Goal: Task Accomplishment & Management: Manage account settings

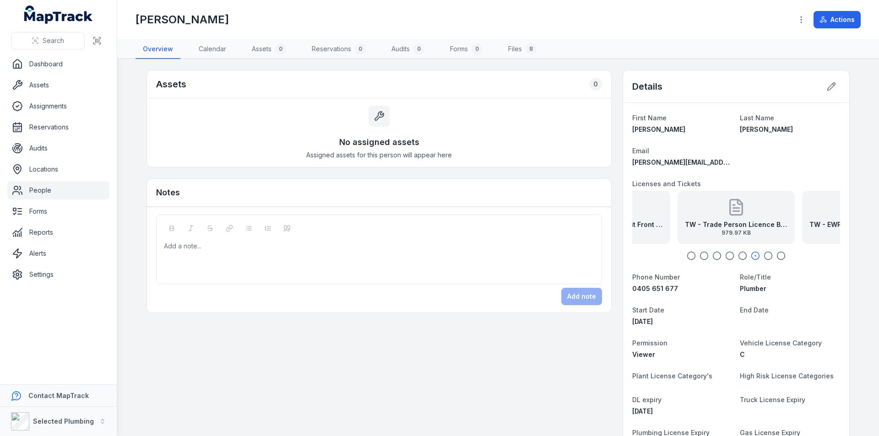
click at [38, 190] on link "People" at bounding box center [58, 190] width 102 height 18
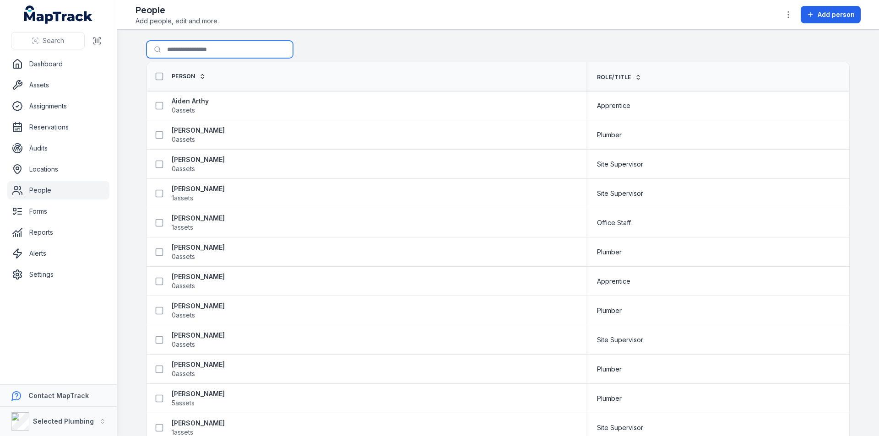
click at [167, 52] on input "Search for people" at bounding box center [220, 49] width 147 height 17
type input "****"
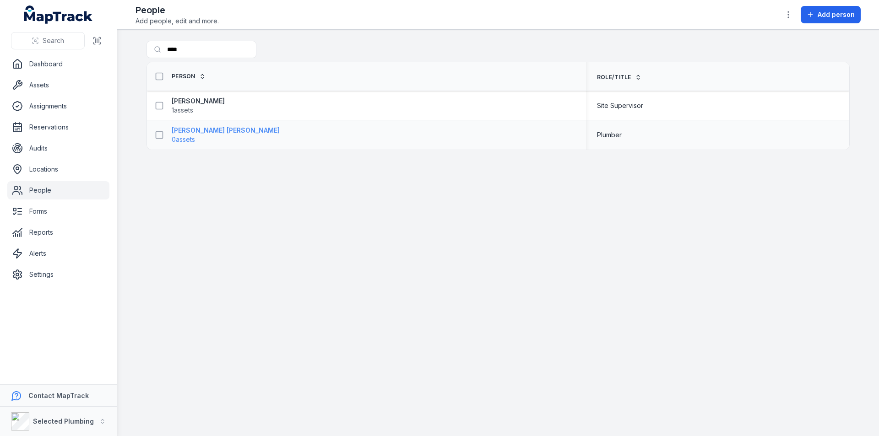
click at [194, 133] on strong "[PERSON_NAME] [PERSON_NAME]" at bounding box center [226, 130] width 108 height 9
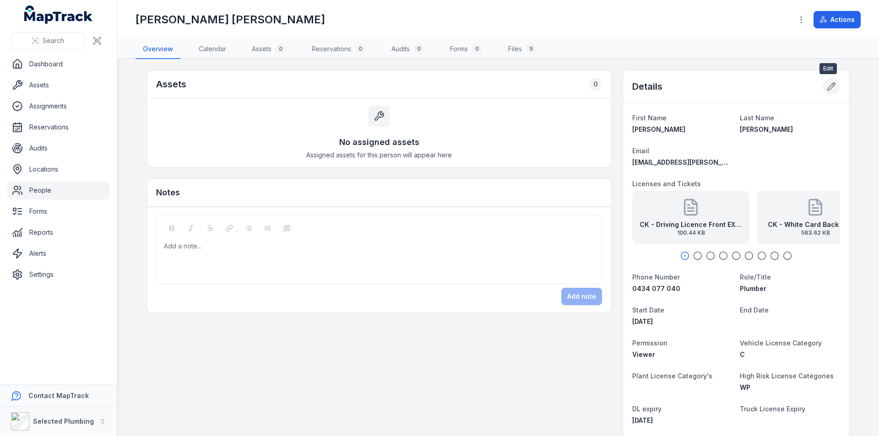
click at [828, 87] on icon at bounding box center [831, 86] width 9 height 9
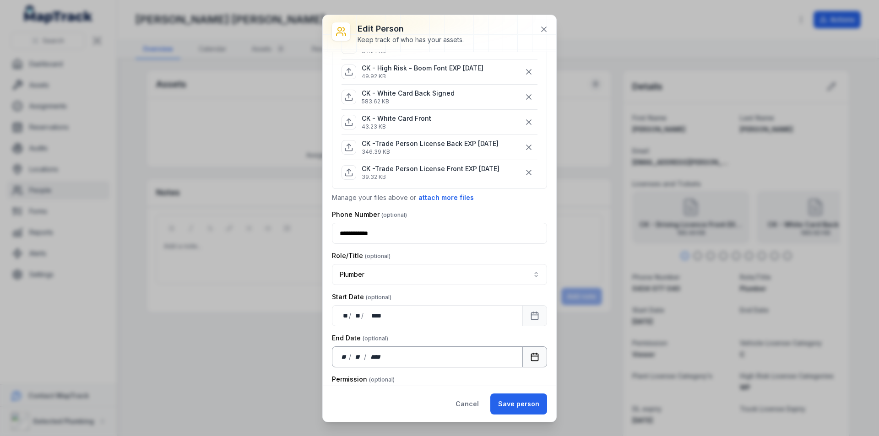
scroll to position [244, 0]
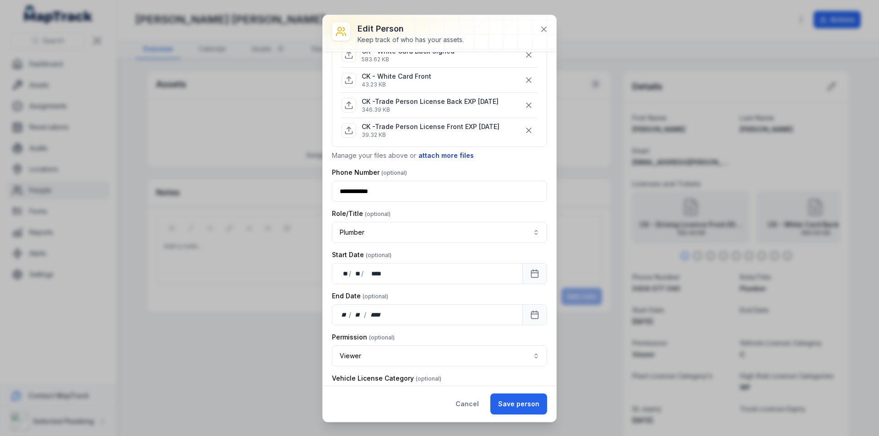
click at [443, 155] on button "attach more files" at bounding box center [446, 156] width 56 height 10
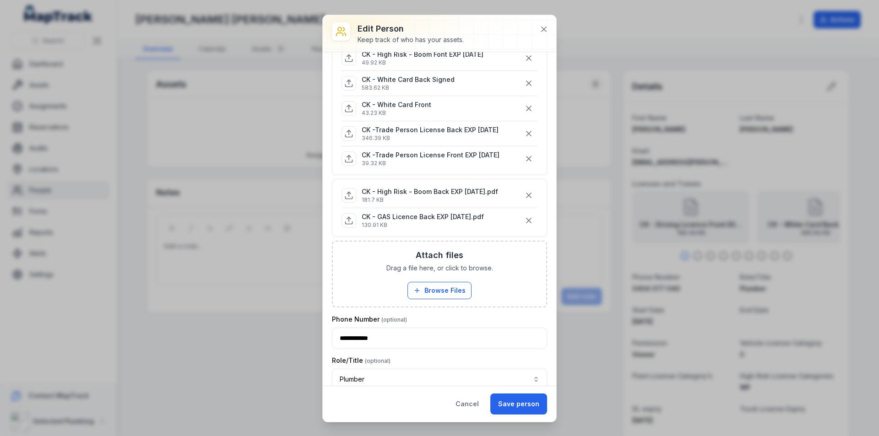
scroll to position [155, 0]
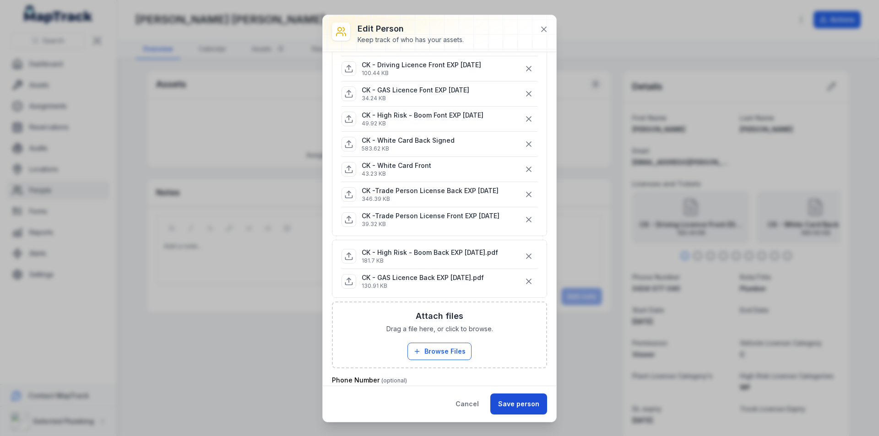
click at [518, 406] on button "Save person" at bounding box center [518, 404] width 57 height 21
